Goal: Task Accomplishment & Management: Use online tool/utility

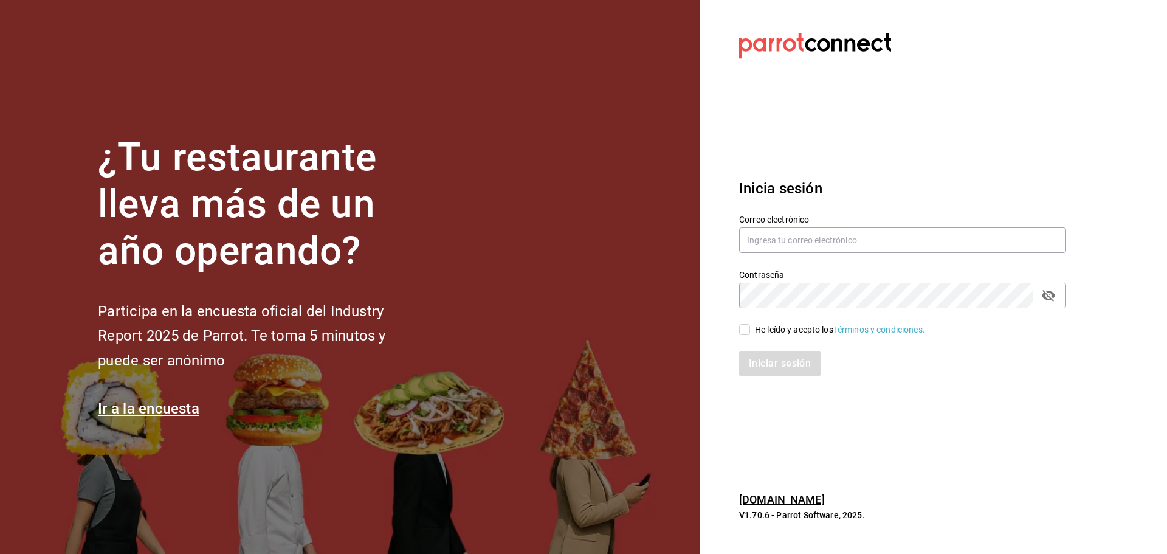
click at [748, 332] on input "He leído y acepto los Términos y condiciones." at bounding box center [744, 329] width 11 height 11
checkbox input "true"
click at [790, 246] on input "text" at bounding box center [902, 240] width 327 height 26
type input "B"
type input "r"
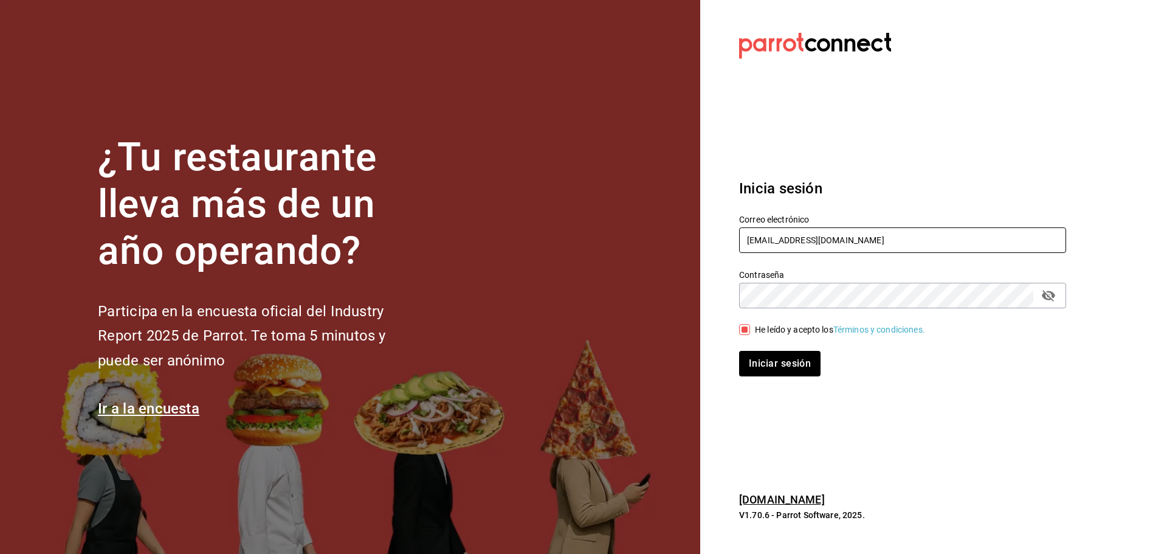
type input "[EMAIL_ADDRESS][DOMAIN_NAME]"
click at [794, 362] on button "Iniciar sesión" at bounding box center [780, 364] width 83 height 26
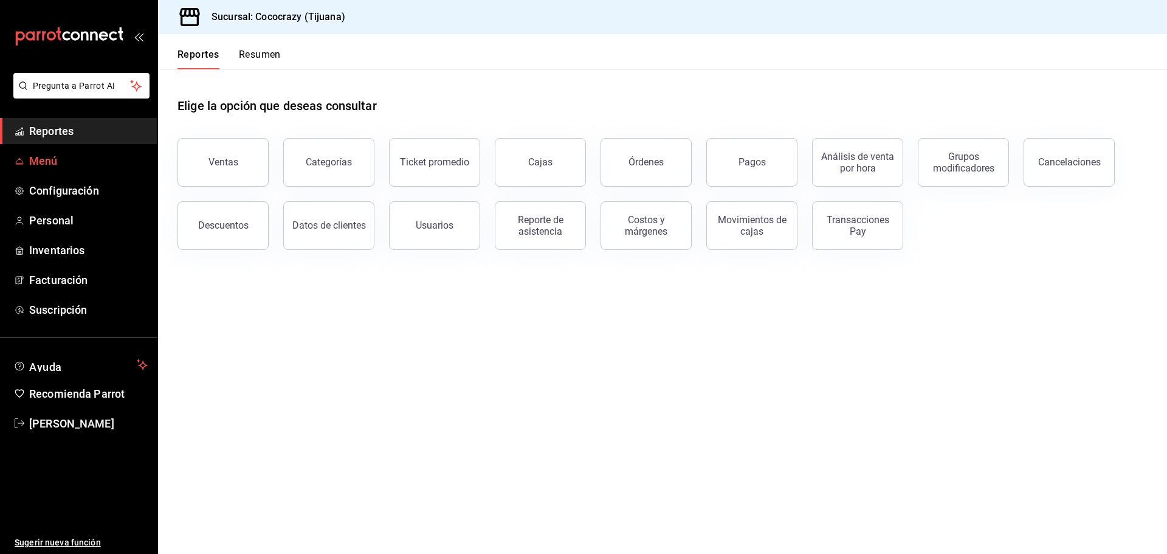
click at [40, 167] on span "Menú" at bounding box center [88, 161] width 118 height 16
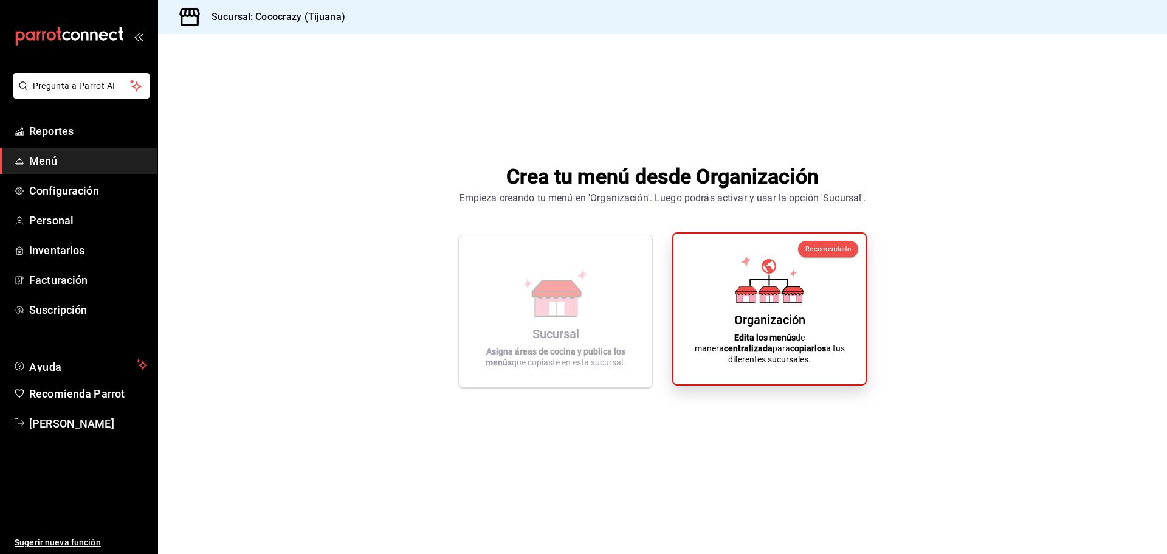
click at [770, 327] on div "Organización" at bounding box center [769, 319] width 71 height 15
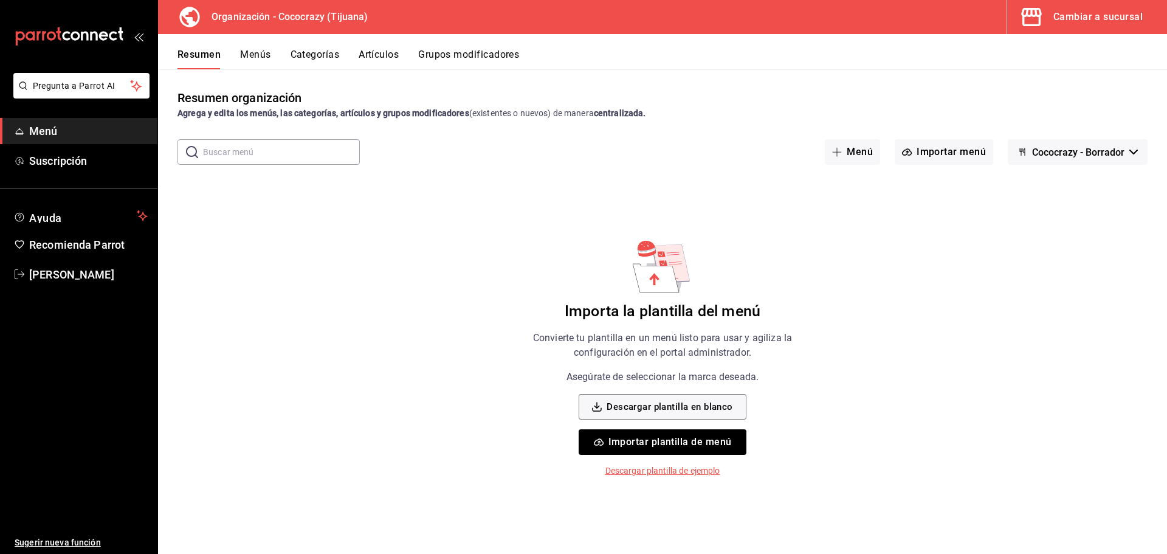
click at [681, 472] on p "Descargar plantilla de ejemplo" at bounding box center [662, 470] width 115 height 13
